Goal: Information Seeking & Learning: Learn about a topic

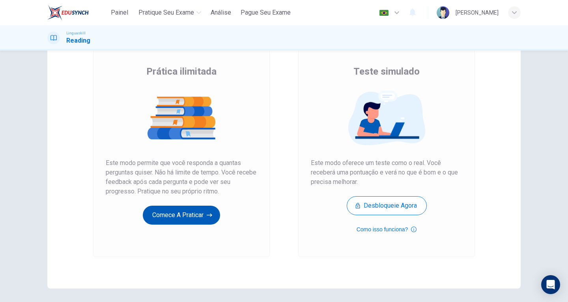
scroll to position [40, 0]
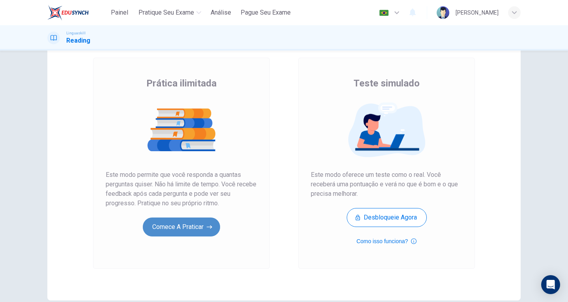
click at [188, 228] on button "Comece a praticar" at bounding box center [181, 226] width 77 height 19
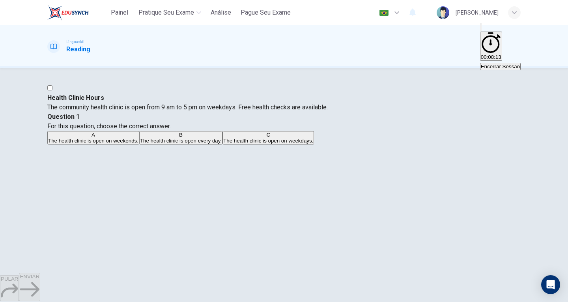
click at [517, 10] on div "button" at bounding box center [514, 12] width 13 height 13
click at [517, 301] on div at bounding box center [284, 302] width 568 height 0
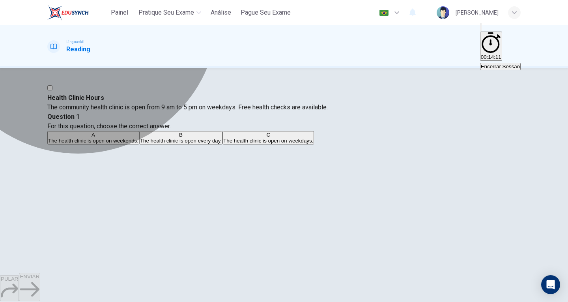
click at [313, 143] on span "The health clinic is open on weekdays." at bounding box center [268, 141] width 90 height 6
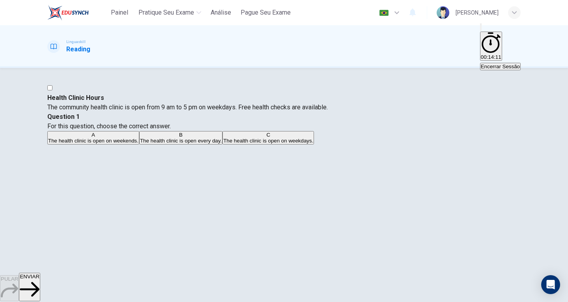
scroll to position [39, 0]
click at [39, 279] on span "ENVIAR" at bounding box center [30, 276] width 20 height 6
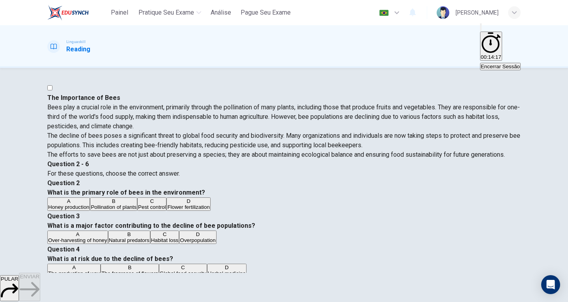
scroll to position [0, 0]
click at [19, 280] on button "PULAR" at bounding box center [9, 288] width 19 height 26
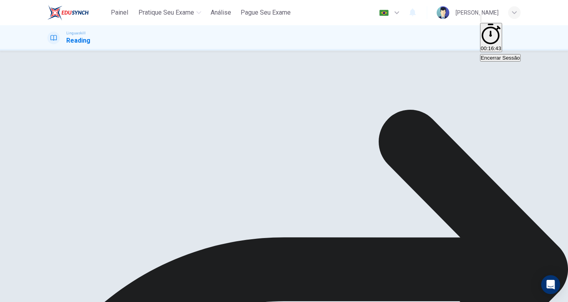
scroll to position [86, 0]
drag, startPoint x: 240, startPoint y: 287, endPoint x: 261, endPoint y: 284, distance: 21.1
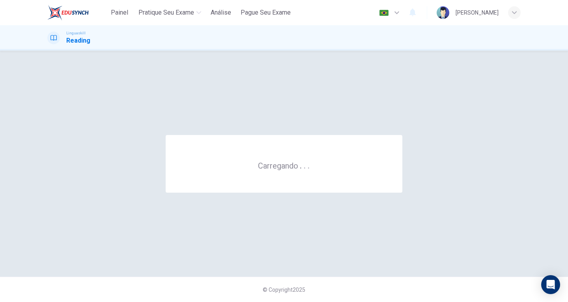
scroll to position [0, 0]
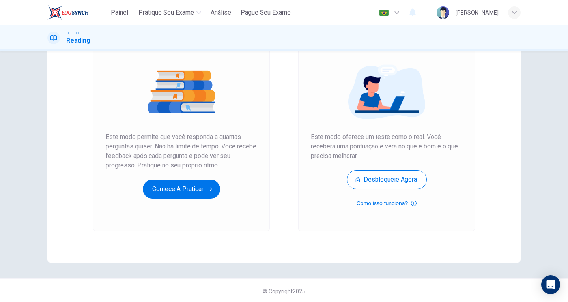
scroll to position [80, 0]
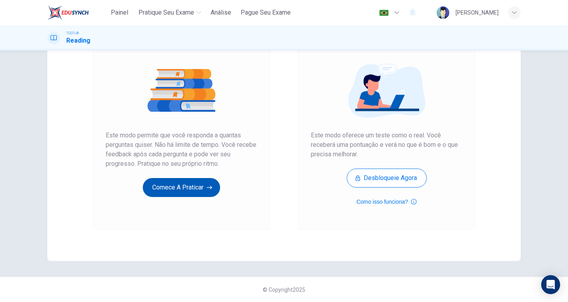
click at [192, 188] on button "Comece a praticar" at bounding box center [181, 187] width 77 height 19
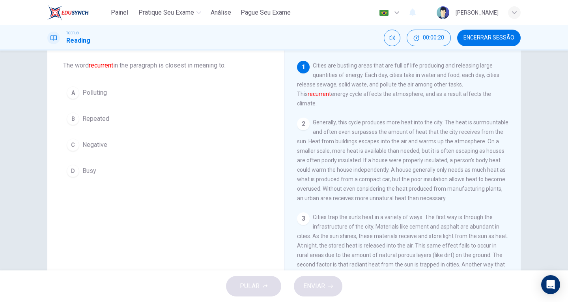
scroll to position [0, 0]
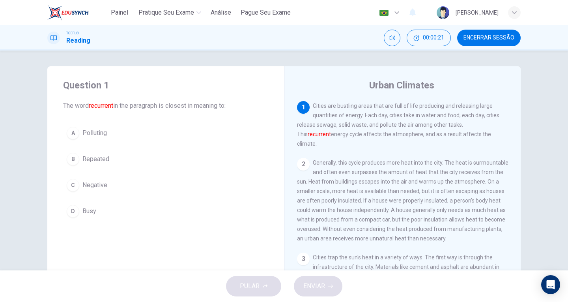
click at [82, 138] on button "A Polluting" at bounding box center [165, 133] width 205 height 20
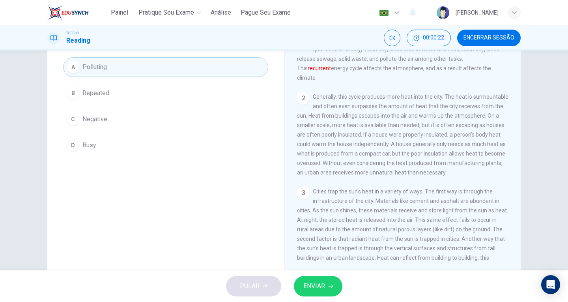
scroll to position [86, 0]
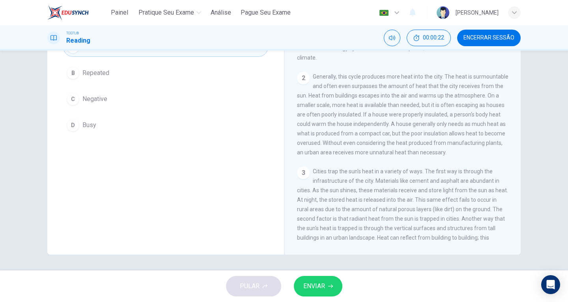
click at [330, 287] on icon "button" at bounding box center [330, 285] width 5 height 5
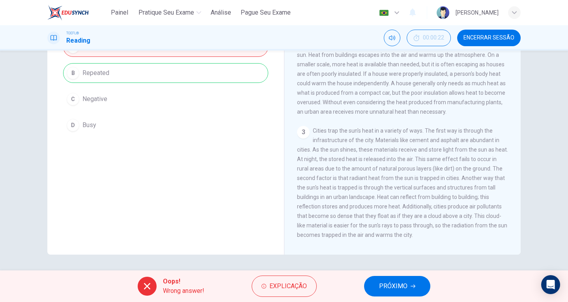
scroll to position [0, 0]
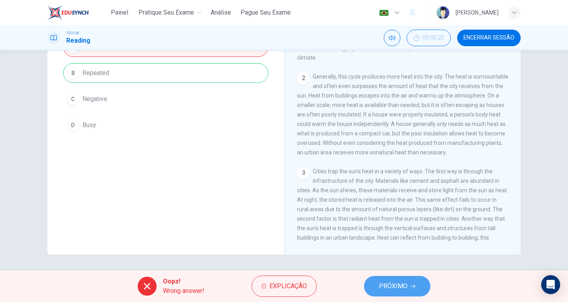
click at [409, 293] on button "PRÓXIMO" at bounding box center [397, 286] width 66 height 20
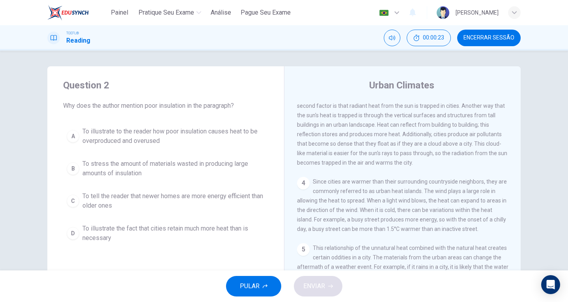
scroll to position [190, 0]
click at [276, 286] on button "PULAR" at bounding box center [253, 286] width 55 height 20
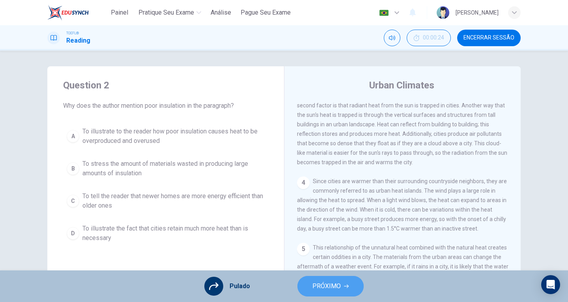
click at [325, 287] on span "PRÓXIMO" at bounding box center [326, 285] width 28 height 11
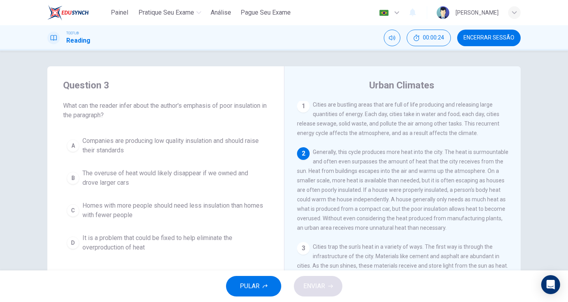
scroll to position [0, 0]
click at [240, 281] on span "PULAR" at bounding box center [250, 285] width 20 height 11
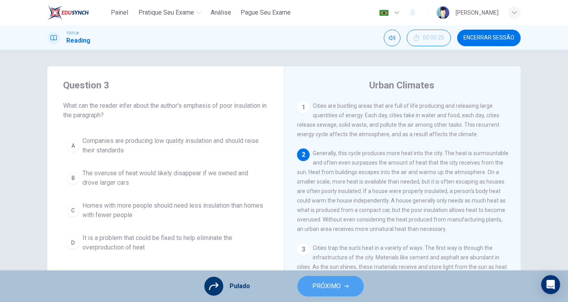
click at [322, 285] on span "PRÓXIMO" at bounding box center [326, 285] width 28 height 11
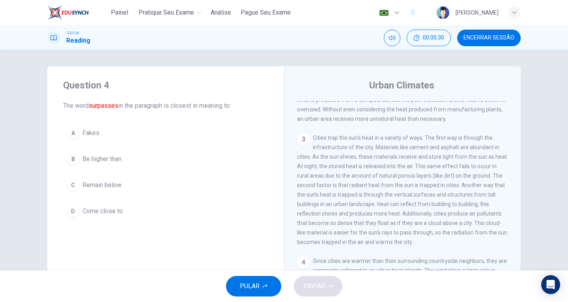
scroll to position [190, 0]
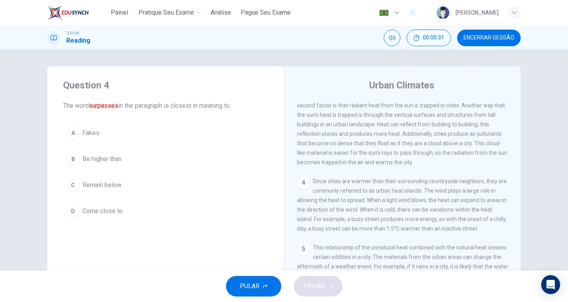
click at [266, 290] on button "PULAR" at bounding box center [253, 286] width 55 height 20
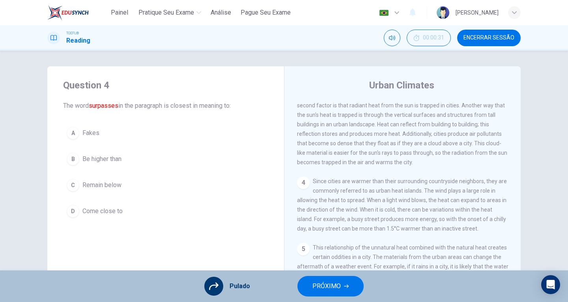
scroll to position [86, 0]
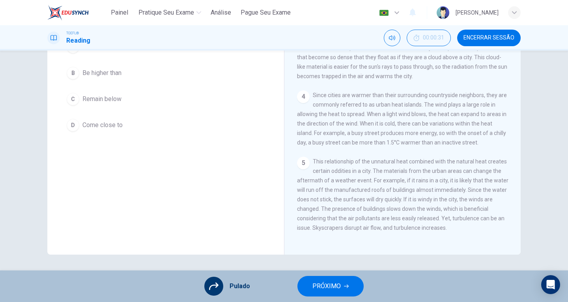
click at [313, 283] on span "PRÓXIMO" at bounding box center [326, 285] width 28 height 11
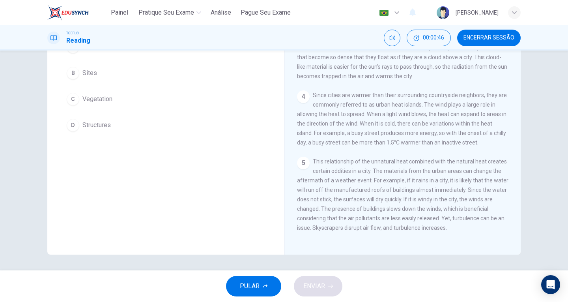
click at [262, 279] on button "PULAR" at bounding box center [253, 286] width 55 height 20
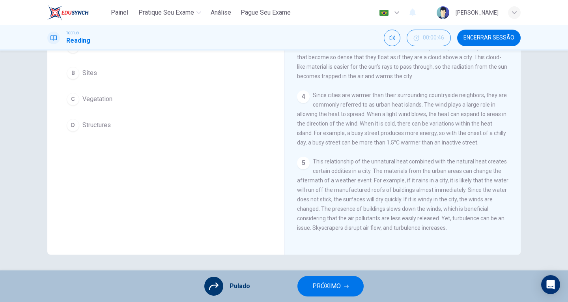
click at [210, 285] on icon at bounding box center [213, 285] width 9 height 9
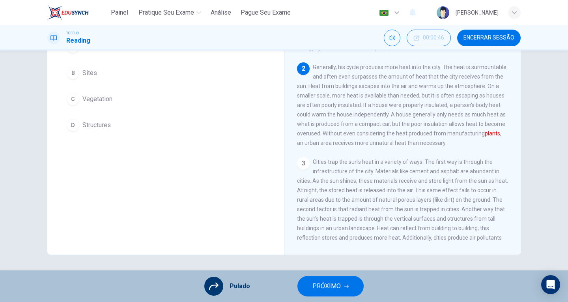
click at [221, 284] on div at bounding box center [213, 285] width 19 height 19
click at [327, 285] on span "PRÓXIMO" at bounding box center [326, 285] width 28 height 11
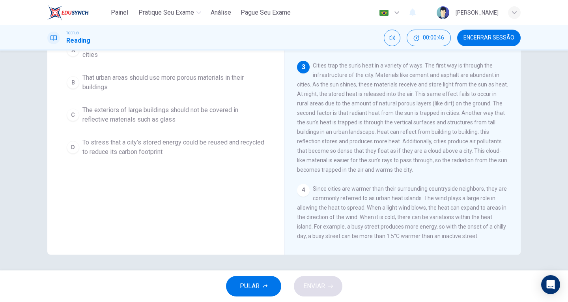
scroll to position [108, 0]
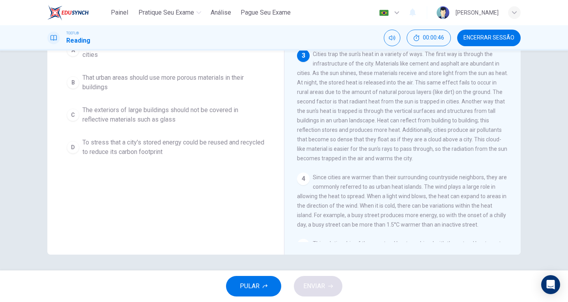
click at [262, 280] on button "PULAR" at bounding box center [253, 286] width 55 height 20
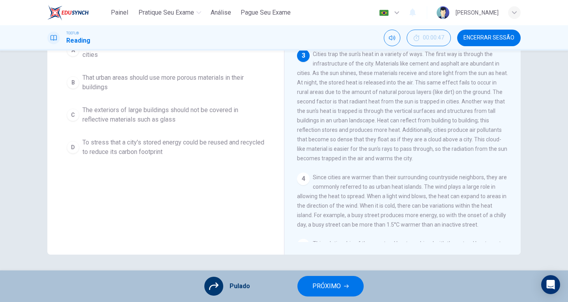
scroll to position [0, 0]
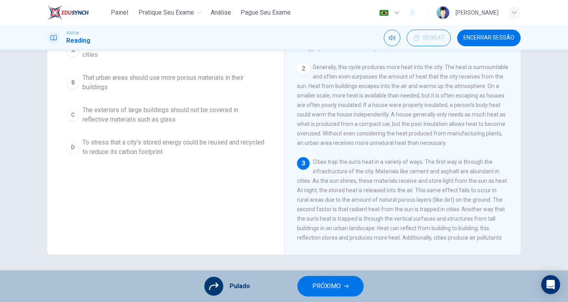
click at [330, 293] on button "PRÓXIMO" at bounding box center [330, 286] width 66 height 20
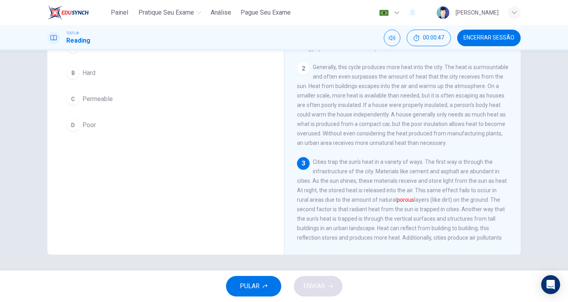
scroll to position [108, 0]
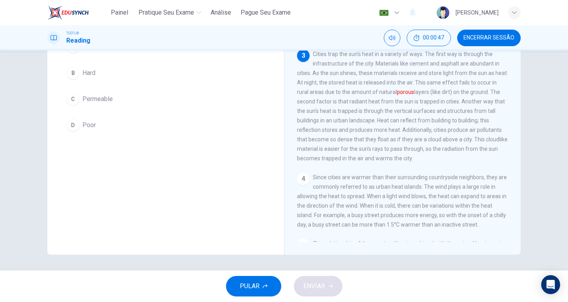
click at [258, 285] on span "PULAR" at bounding box center [250, 285] width 20 height 11
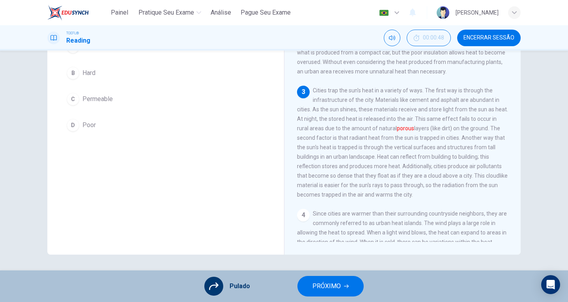
scroll to position [0, 0]
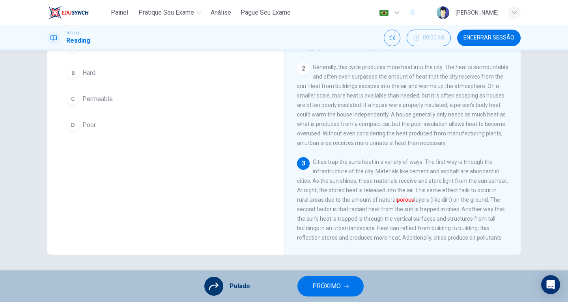
click at [327, 281] on span "PRÓXIMO" at bounding box center [326, 285] width 28 height 11
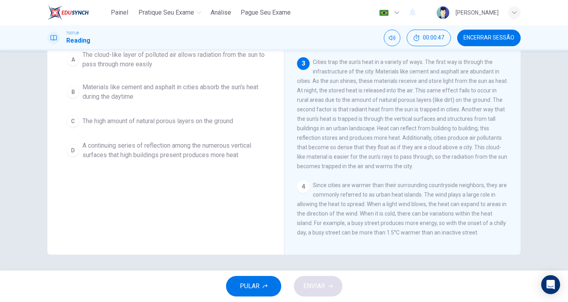
scroll to position [108, 0]
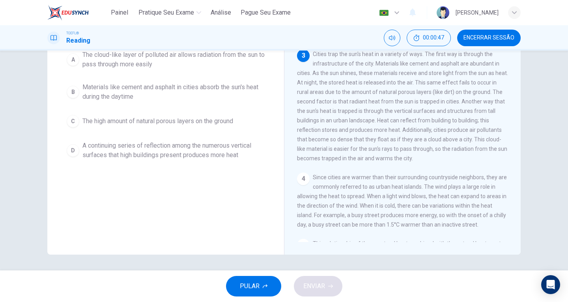
click at [262, 289] on button "PULAR" at bounding box center [253, 286] width 55 height 20
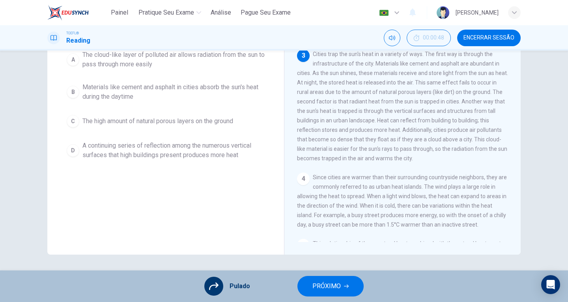
click at [313, 283] on span "PRÓXIMO" at bounding box center [326, 285] width 28 height 11
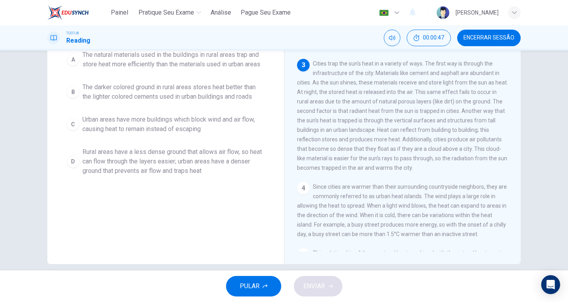
scroll to position [142, 0]
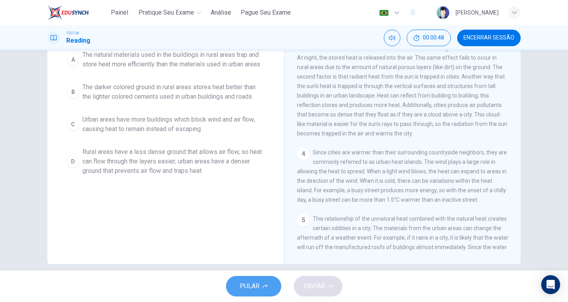
click at [256, 284] on span "PULAR" at bounding box center [250, 285] width 20 height 11
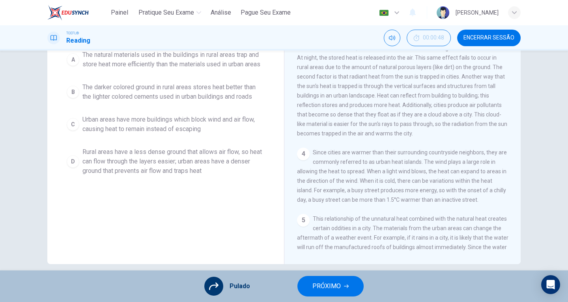
click at [325, 283] on span "PRÓXIMO" at bounding box center [326, 285] width 28 height 11
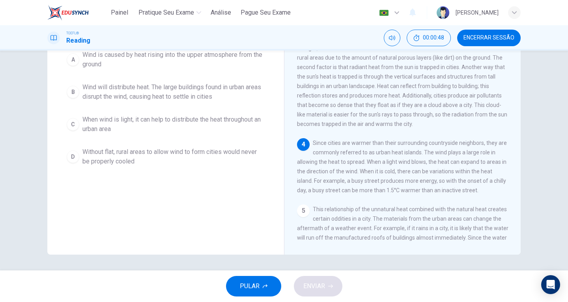
scroll to position [174, 0]
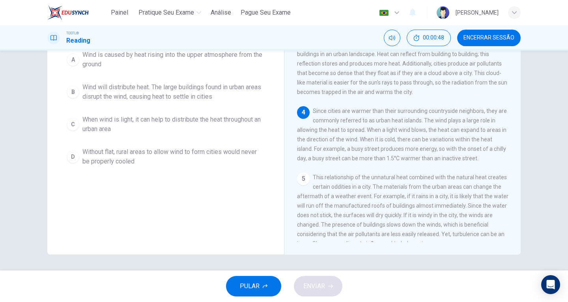
click at [270, 288] on button "PULAR" at bounding box center [253, 286] width 55 height 20
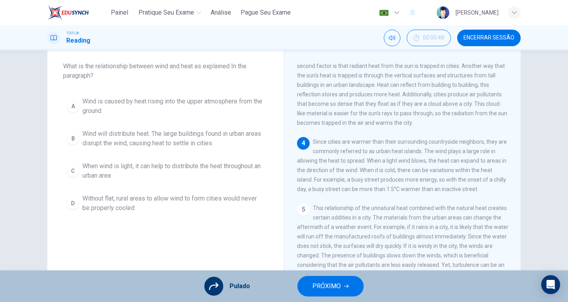
scroll to position [86, 0]
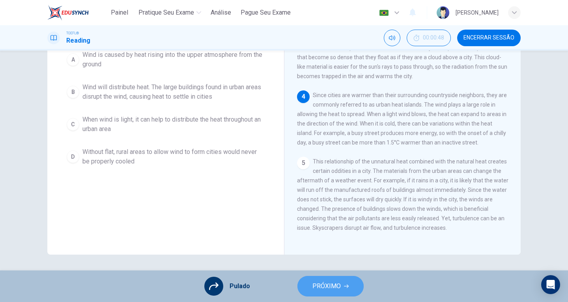
click at [334, 288] on span "PRÓXIMO" at bounding box center [326, 285] width 28 height 11
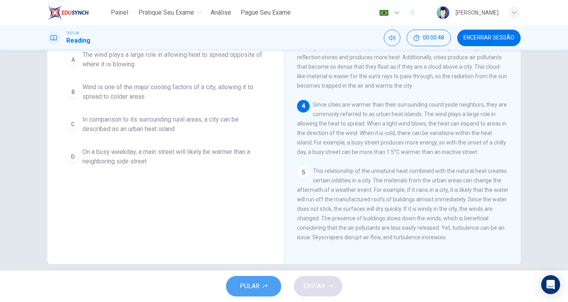
click at [257, 286] on span "PULAR" at bounding box center [250, 285] width 20 height 11
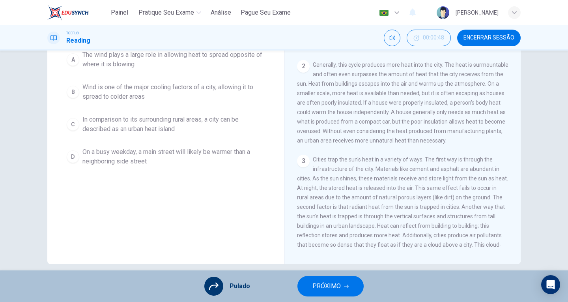
scroll to position [0, 0]
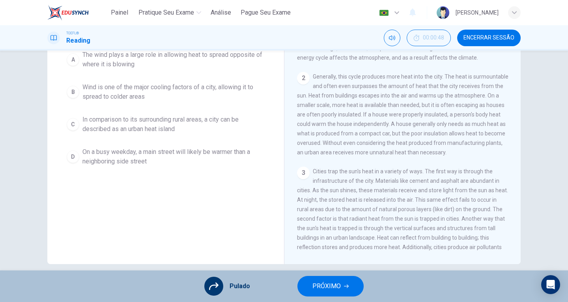
click at [330, 290] on span "PRÓXIMO" at bounding box center [326, 285] width 28 height 11
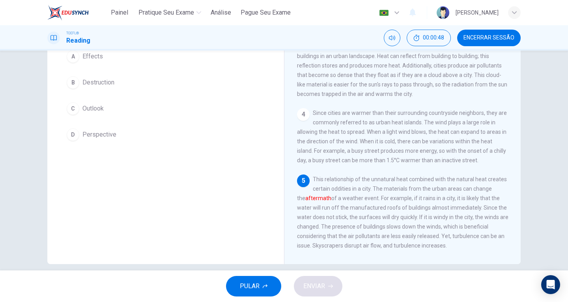
scroll to position [190, 0]
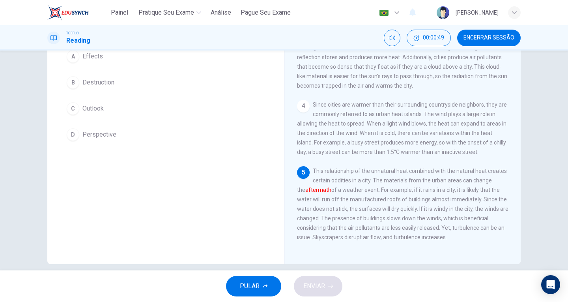
click at [250, 291] on button "PULAR" at bounding box center [253, 286] width 55 height 20
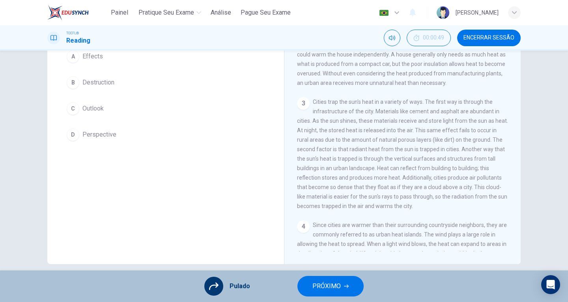
scroll to position [0, 0]
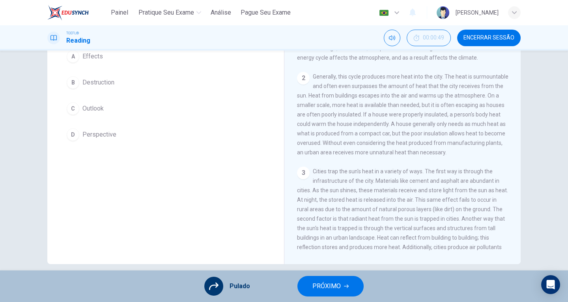
click at [330, 280] on button "PRÓXIMO" at bounding box center [330, 286] width 66 height 20
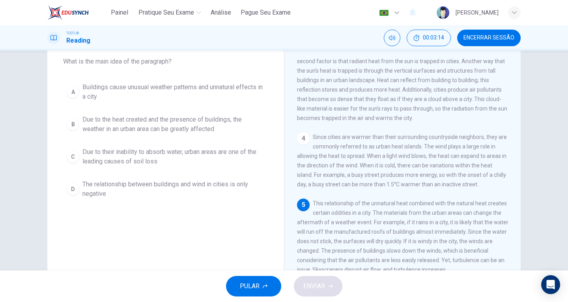
scroll to position [86, 0]
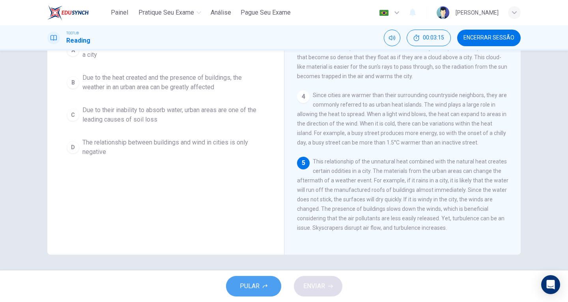
click at [253, 282] on span "PULAR" at bounding box center [250, 285] width 20 height 11
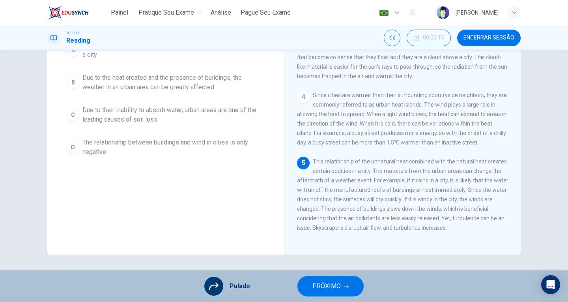
click at [326, 277] on button "PRÓXIMO" at bounding box center [330, 286] width 66 height 20
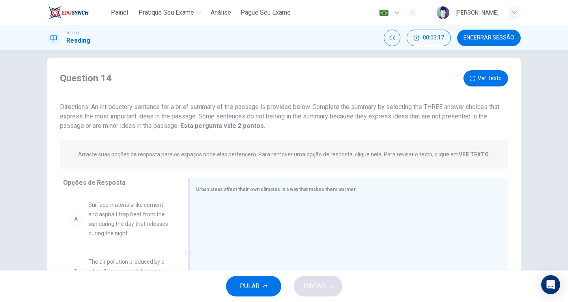
scroll to position [0, 0]
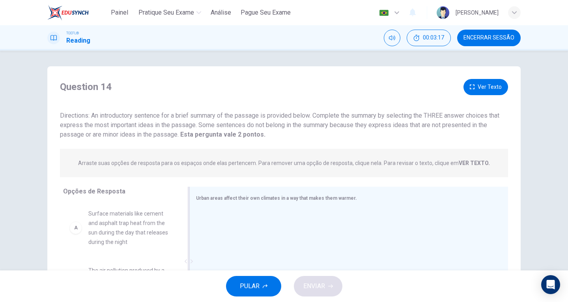
click at [218, 213] on div at bounding box center [345, 262] width 299 height 106
click at [253, 289] on span "PULAR" at bounding box center [250, 285] width 20 height 11
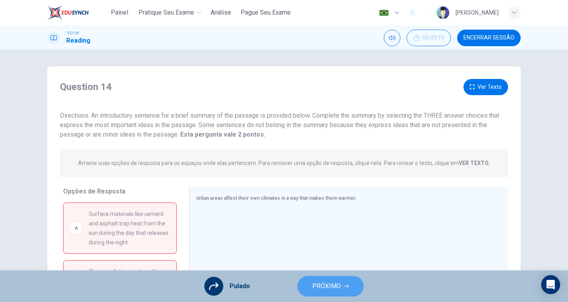
click at [349, 281] on button "PRÓXIMO" at bounding box center [330, 286] width 66 height 20
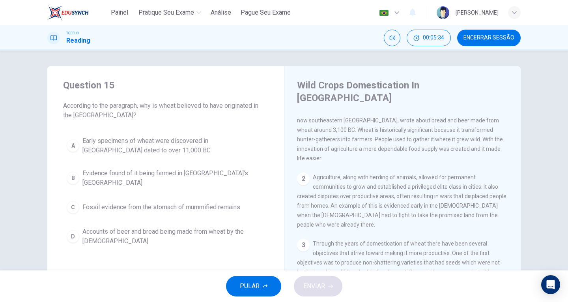
scroll to position [118, 0]
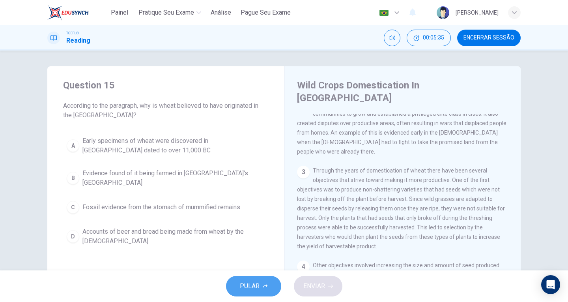
click at [261, 294] on button "PULAR" at bounding box center [253, 286] width 55 height 20
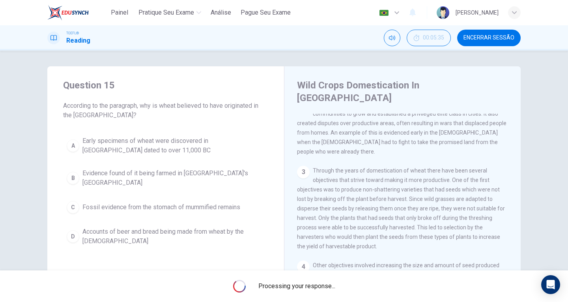
click at [261, 294] on div "Processing your response..." at bounding box center [284, 286] width 568 height 32
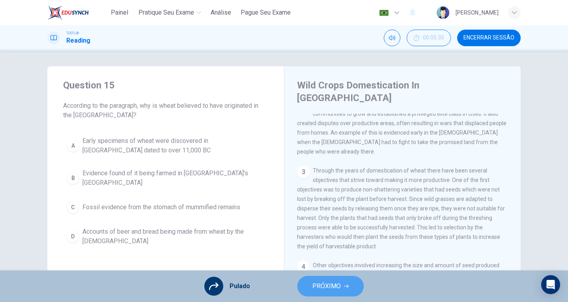
click at [334, 280] on button "PRÓXIMO" at bounding box center [330, 286] width 66 height 20
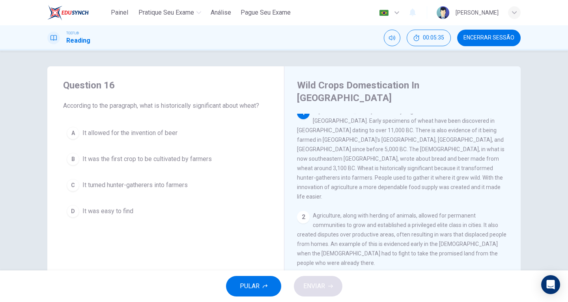
scroll to position [0, 0]
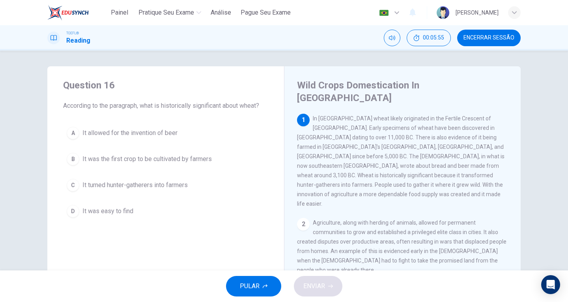
click at [264, 283] on button "PULAR" at bounding box center [253, 286] width 55 height 20
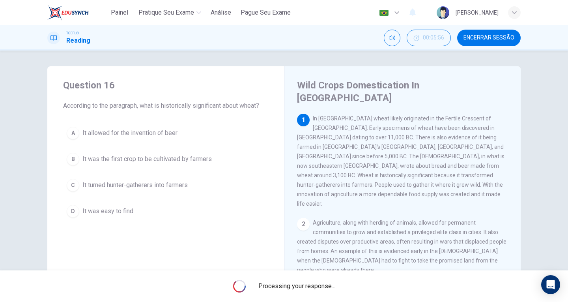
click at [264, 283] on span "Processing your response..." at bounding box center [296, 285] width 77 height 9
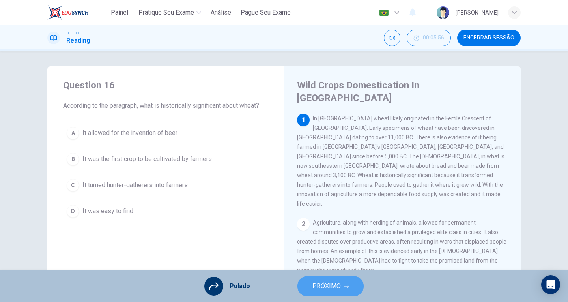
click at [313, 287] on span "PRÓXIMO" at bounding box center [326, 285] width 28 height 11
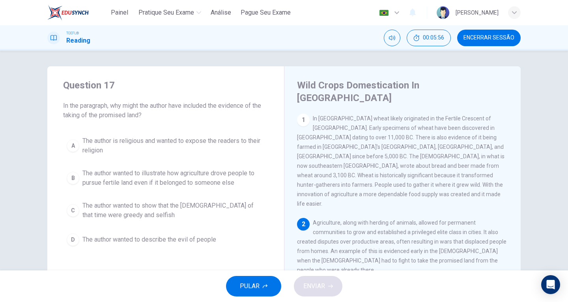
scroll to position [85, 0]
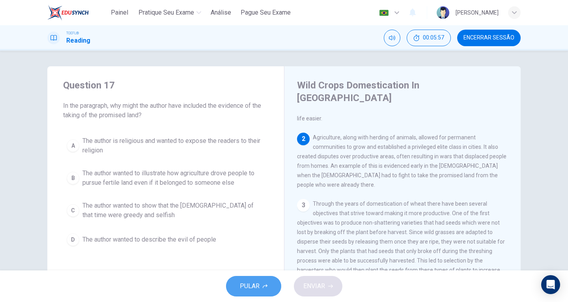
click at [274, 287] on button "PULAR" at bounding box center [253, 286] width 55 height 20
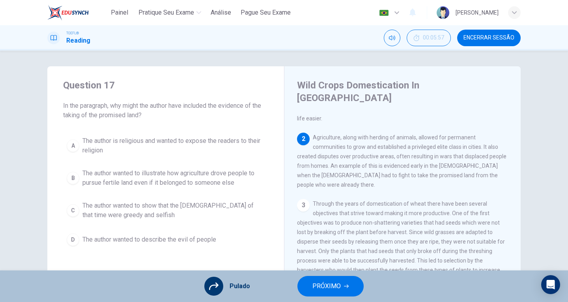
click at [314, 286] on span "PRÓXIMO" at bounding box center [326, 285] width 28 height 11
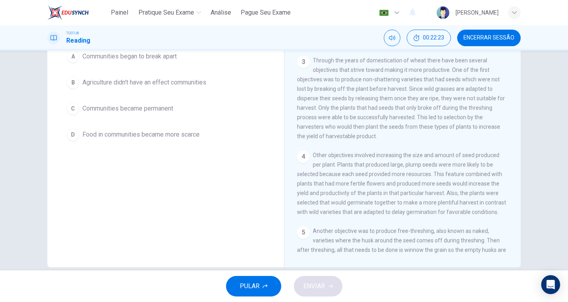
scroll to position [0, 0]
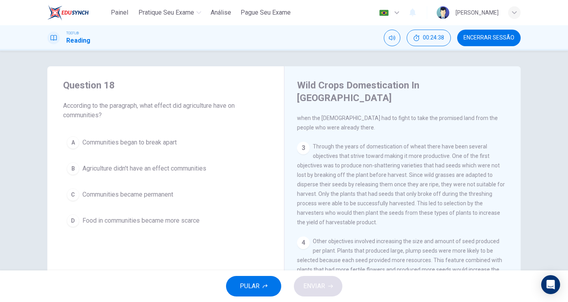
click at [255, 292] on button "PULAR" at bounding box center [253, 286] width 55 height 20
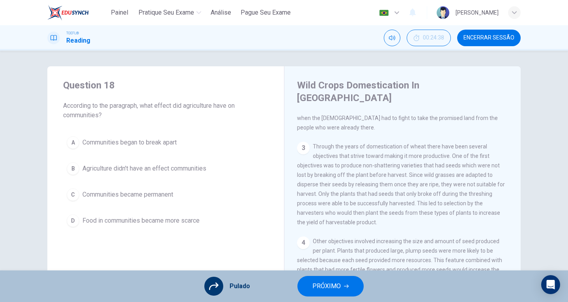
click at [332, 289] on span "PRÓXIMO" at bounding box center [326, 285] width 28 height 11
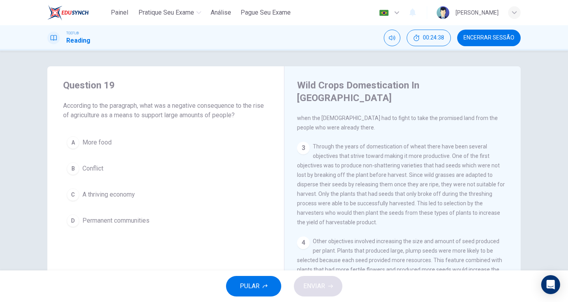
scroll to position [85, 0]
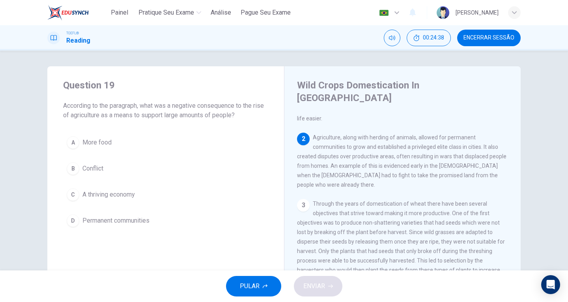
click at [271, 286] on button "PULAR" at bounding box center [253, 286] width 55 height 20
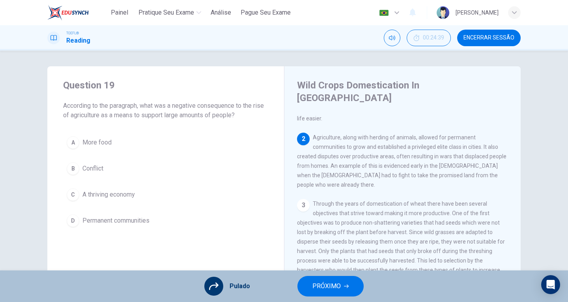
click at [84, 168] on div "A More food B Conflict C A thriving economy D Permanent communities" at bounding box center [165, 181] width 205 height 98
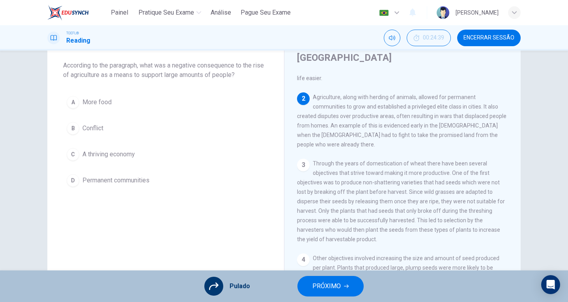
scroll to position [86, 0]
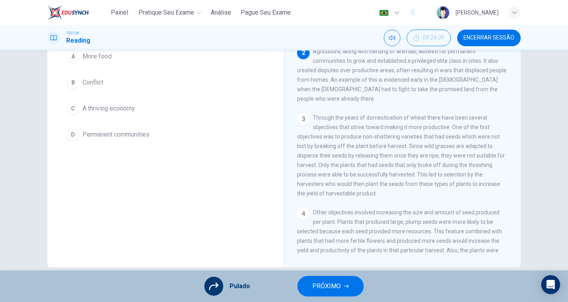
click at [222, 287] on div at bounding box center [213, 285] width 19 height 19
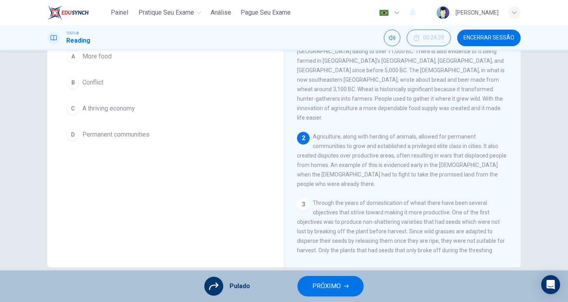
scroll to position [0, 0]
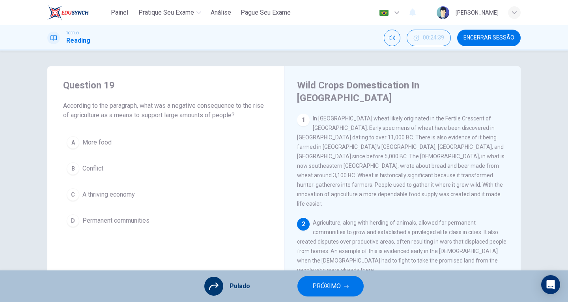
click at [288, 169] on div "Wild Crops Domestication In Southwest Asia 1 In Southwest Asia wheat likely ori…" at bounding box center [402, 209] width 236 height 287
click at [336, 286] on span "PRÓXIMO" at bounding box center [326, 285] width 28 height 11
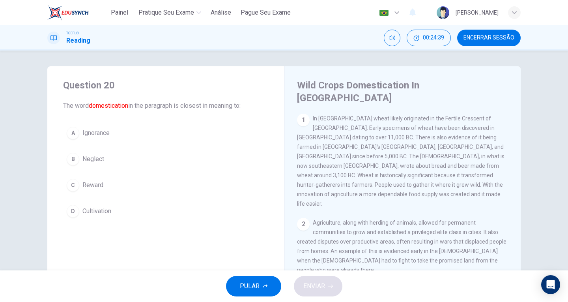
scroll to position [79, 0]
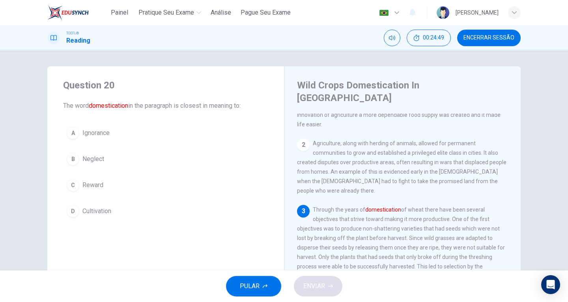
click at [108, 213] on span "Cultivation" at bounding box center [96, 210] width 29 height 9
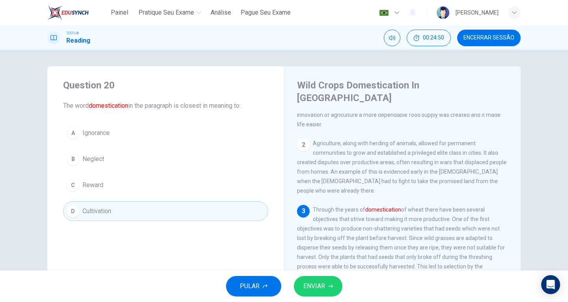
click at [324, 282] on span "ENVIAR" at bounding box center [314, 285] width 22 height 11
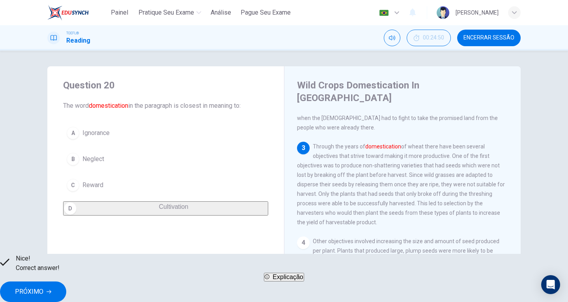
click at [43, 286] on span "PRÓXIMO" at bounding box center [29, 291] width 28 height 11
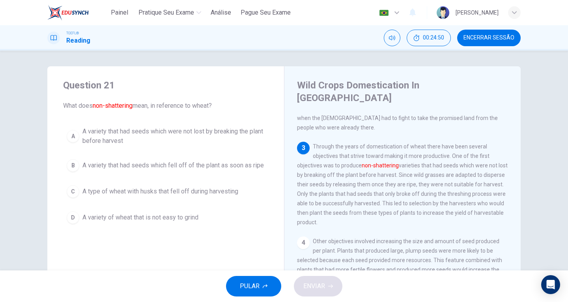
scroll to position [142, 0]
click at [137, 141] on span "A variety that had seeds which were not lost by breaking the plant before harve…" at bounding box center [173, 136] width 182 height 19
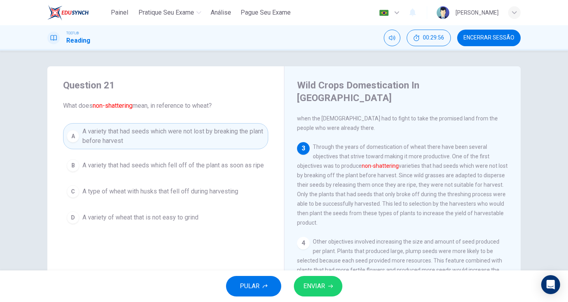
click at [199, 164] on span "A variety that had seeds which fell off of the plant as soon as ripe" at bounding box center [172, 164] width 181 height 9
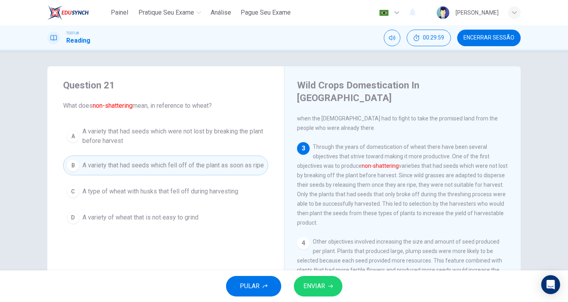
click at [310, 283] on span "ENVIAR" at bounding box center [314, 285] width 22 height 11
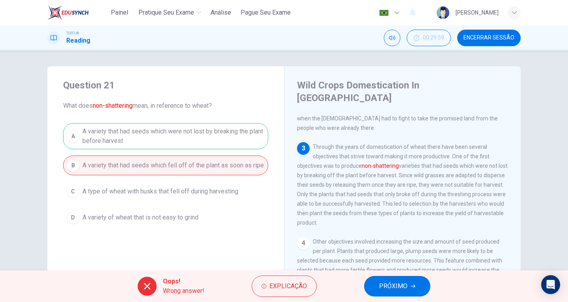
click at [391, 285] on span "PRÓXIMO" at bounding box center [393, 285] width 28 height 11
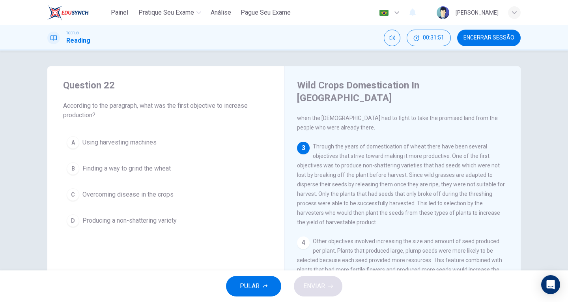
scroll to position [39, 0]
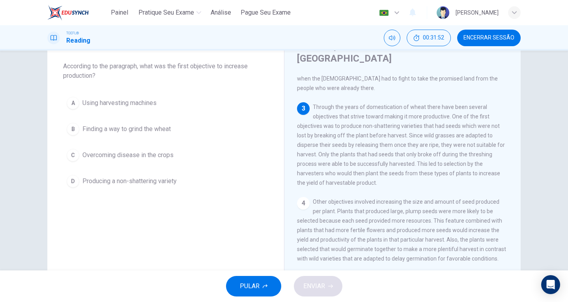
click at [506, 9] on div "[PERSON_NAME]" at bounding box center [478, 12] width 84 height 13
click at [456, 301] on div at bounding box center [284, 302] width 568 height 0
click at [245, 286] on span "PULAR" at bounding box center [250, 285] width 20 height 11
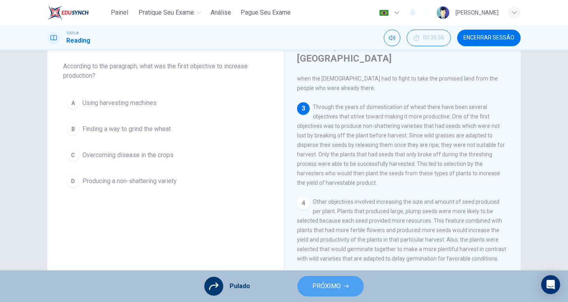
click at [320, 283] on span "PRÓXIMO" at bounding box center [326, 285] width 28 height 11
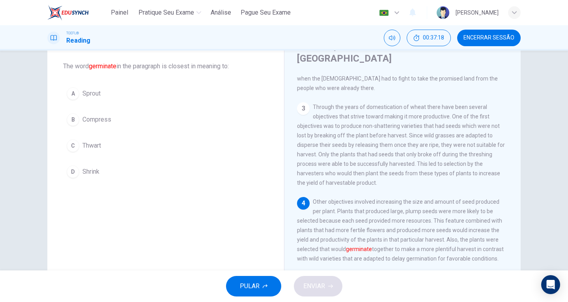
click at [99, 94] on button "A Sprout" at bounding box center [165, 94] width 205 height 20
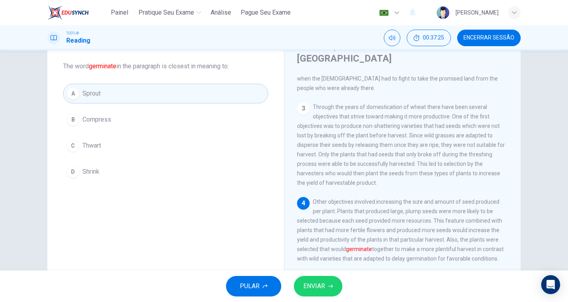
click at [321, 289] on span "ENVIAR" at bounding box center [314, 285] width 22 height 11
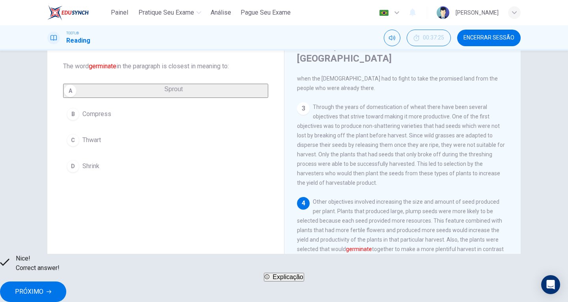
click at [43, 286] on span "PRÓXIMO" at bounding box center [29, 291] width 28 height 11
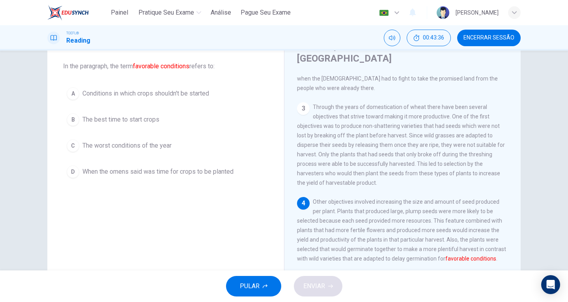
click at [153, 92] on span "Conditions in which crops shouldn't be started" at bounding box center [145, 93] width 127 height 9
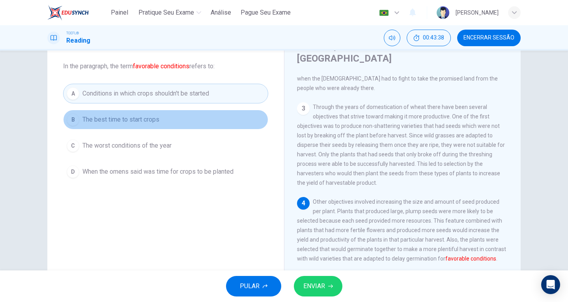
click at [155, 117] on span "The best time to start crops" at bounding box center [120, 119] width 77 height 9
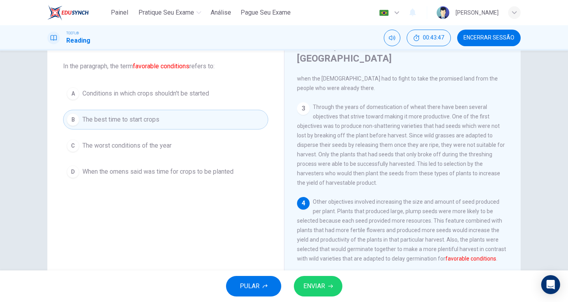
click at [311, 287] on span "ENVIAR" at bounding box center [314, 285] width 22 height 11
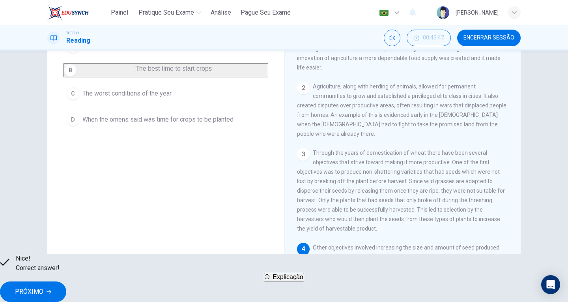
scroll to position [142, 0]
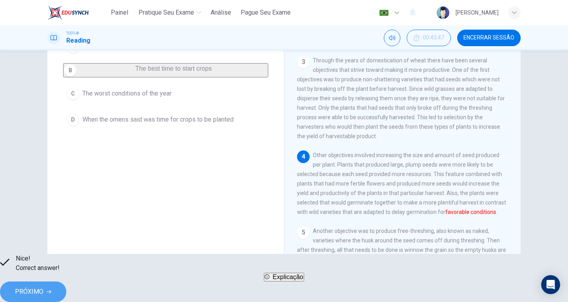
click at [43, 286] on span "PRÓXIMO" at bounding box center [29, 291] width 28 height 11
